Goal: Information Seeking & Learning: Learn about a topic

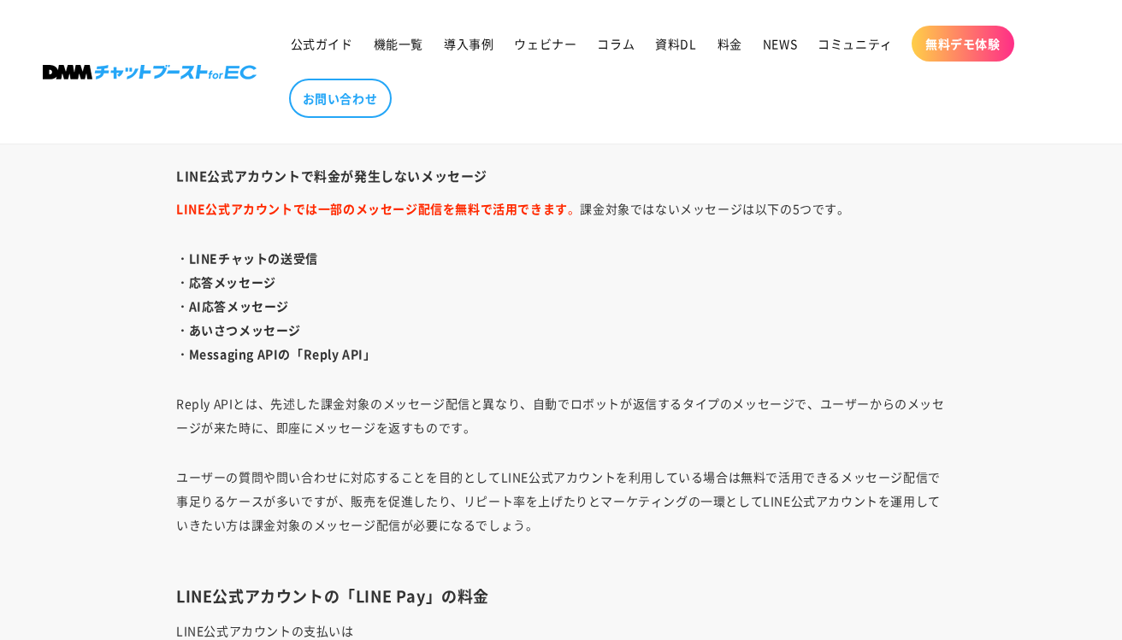
scroll to position [3275, 0]
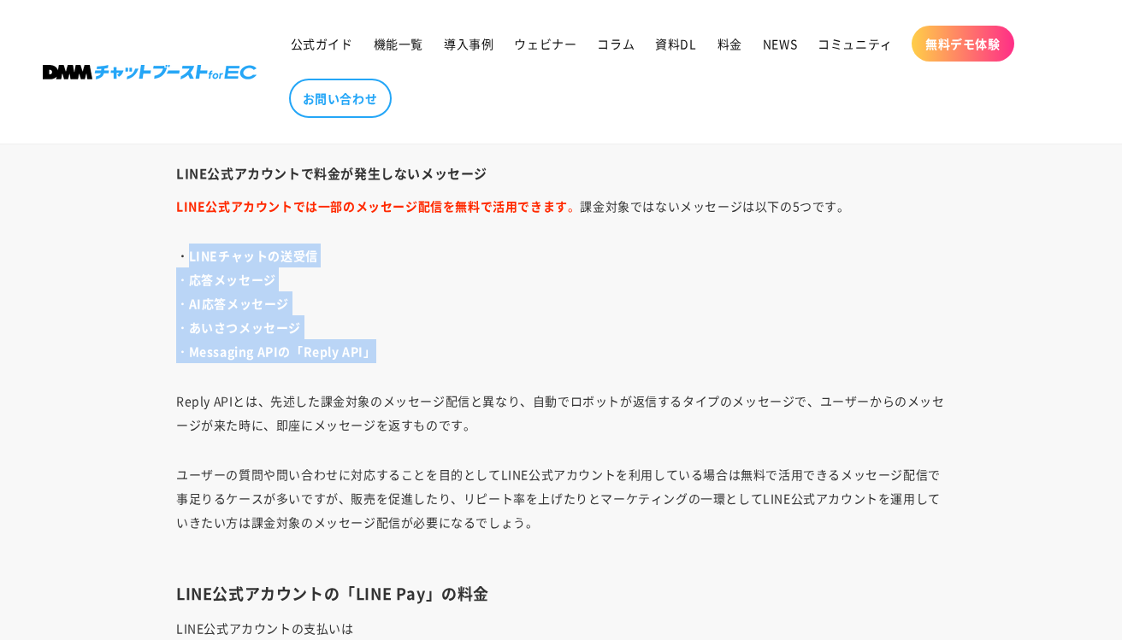
drag, startPoint x: 187, startPoint y: 248, endPoint x: 387, endPoint y: 358, distance: 228.5
click at [387, 358] on p "・LINEチャットの送受信 ・応答メッセージ ・AI応答メッセージ ・あいさつメッセージ ・Messaging APIの「Reply API」" at bounding box center [561, 304] width 770 height 120
drag, startPoint x: 164, startPoint y: 240, endPoint x: 393, endPoint y: 351, distance: 254.7
click at [393, 351] on div "LINE公式アカウントを運用・活用し始めて、さらなる販促の為にAPIの導入を検討されているサイト運営担当者も多いのではないでしょうか。 それもそのはず、LIN…" at bounding box center [560, 216] width 855 height 4831
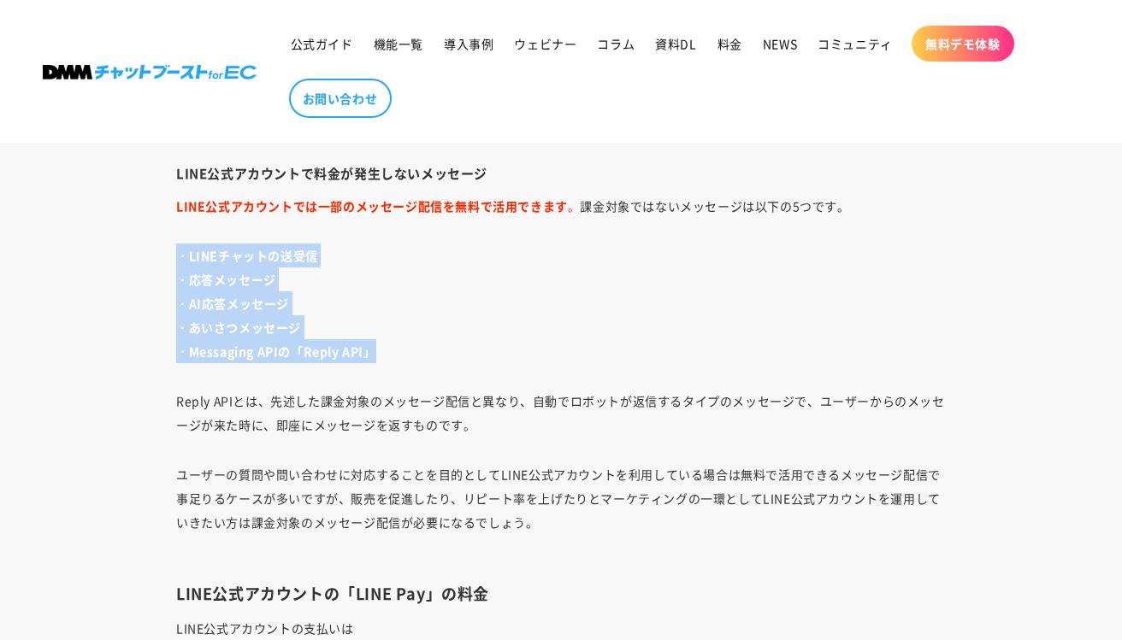
copy p "・LINEチャットの送受信 ・応答メッセージ ・AI応答メッセージ ・あいさつメッセージ ・Messaging APIの「Reply API」"
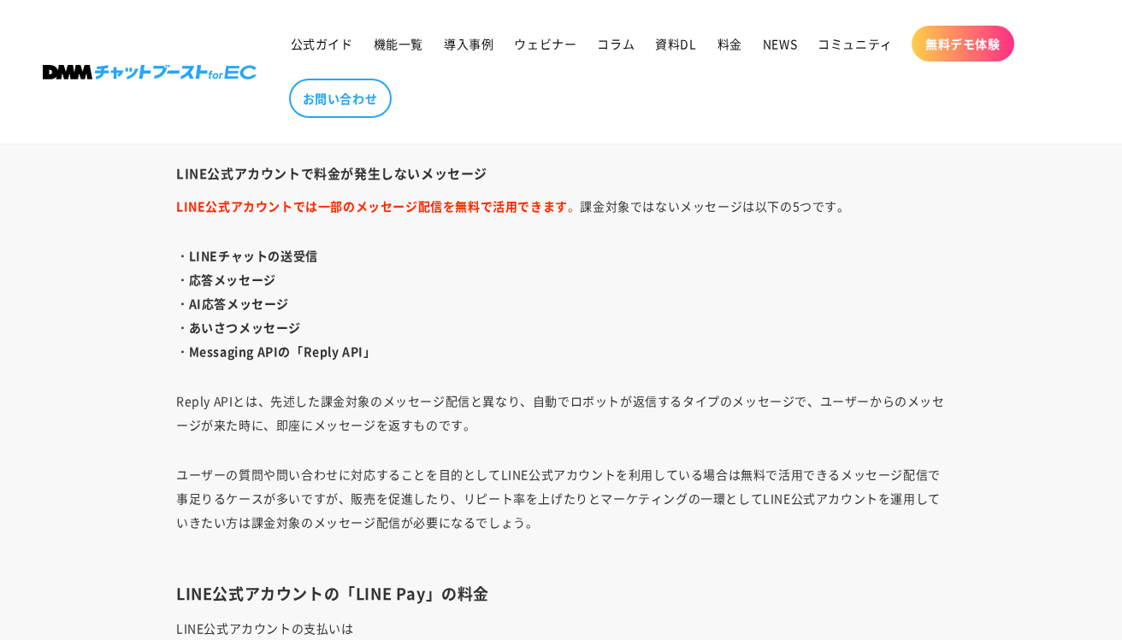
drag, startPoint x: 185, startPoint y: 257, endPoint x: 264, endPoint y: 292, distance: 87.3
click at [264, 292] on p "・LINEチャットの送受信 ・応答メッセージ ・AI応答メッセージ ・あいさつメッセージ ・Messaging APIの「Reply API」" at bounding box center [561, 304] width 770 height 120
click at [266, 292] on p "・LINEチャットの送受信 ・応答メッセージ ・AI応答メッセージ ・あいさつメッセージ ・Messaging APIの「Reply API」" at bounding box center [561, 304] width 770 height 120
click at [292, 140] on header "公式ガイド 機能一覧 導入事例 ウェビナー コラム 資料DL 料金 NEWS コミュニティ 無料デモ体験" at bounding box center [561, 72] width 1122 height 144
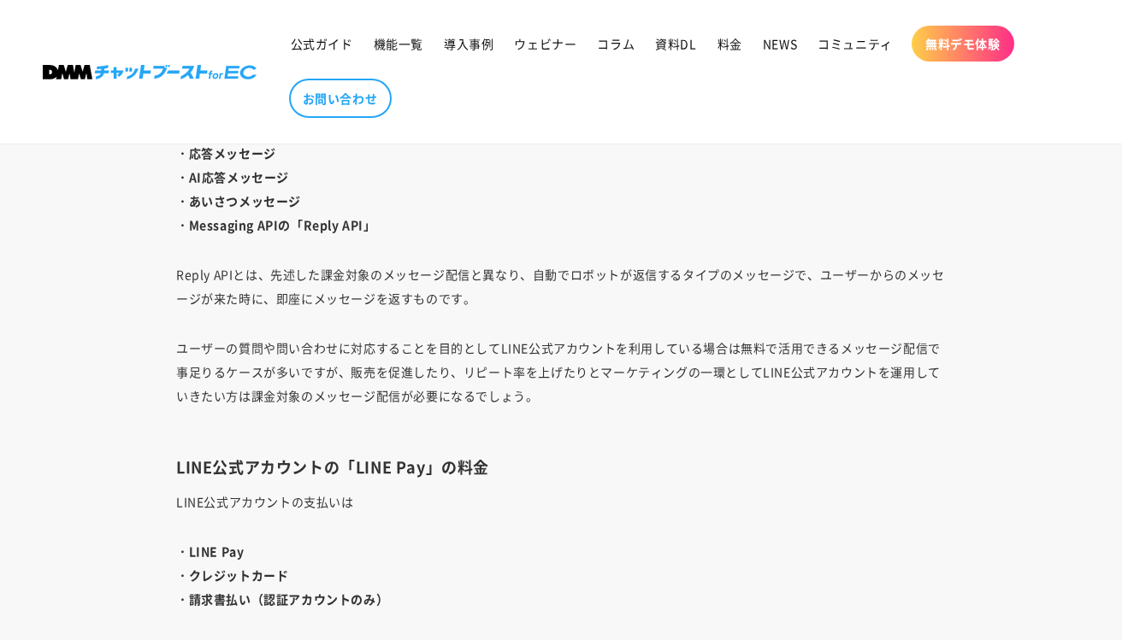
scroll to position [3400, 0]
